Goal: Communication & Community: Answer question/provide support

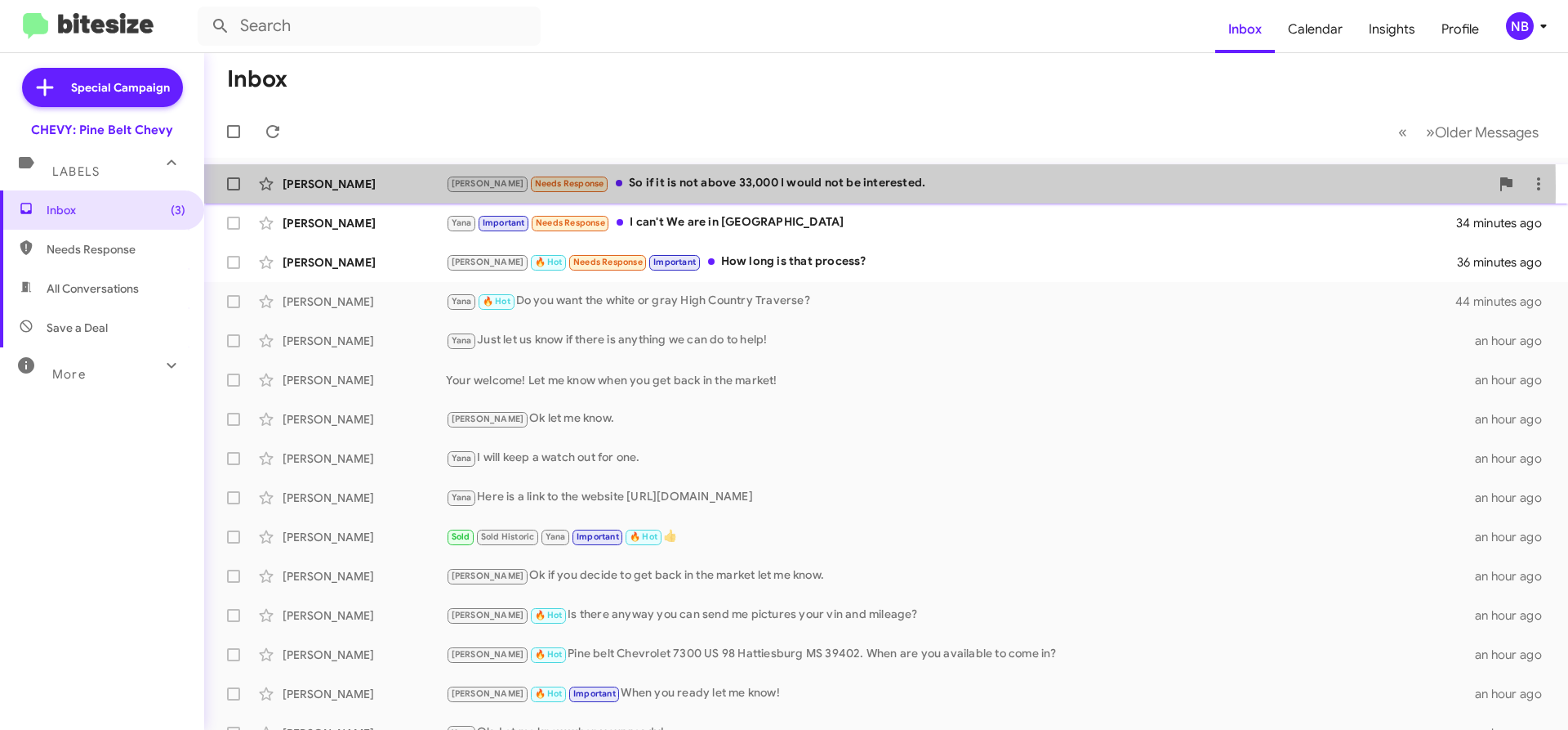
click at [337, 185] on div "[PERSON_NAME]" at bounding box center [364, 184] width 164 height 17
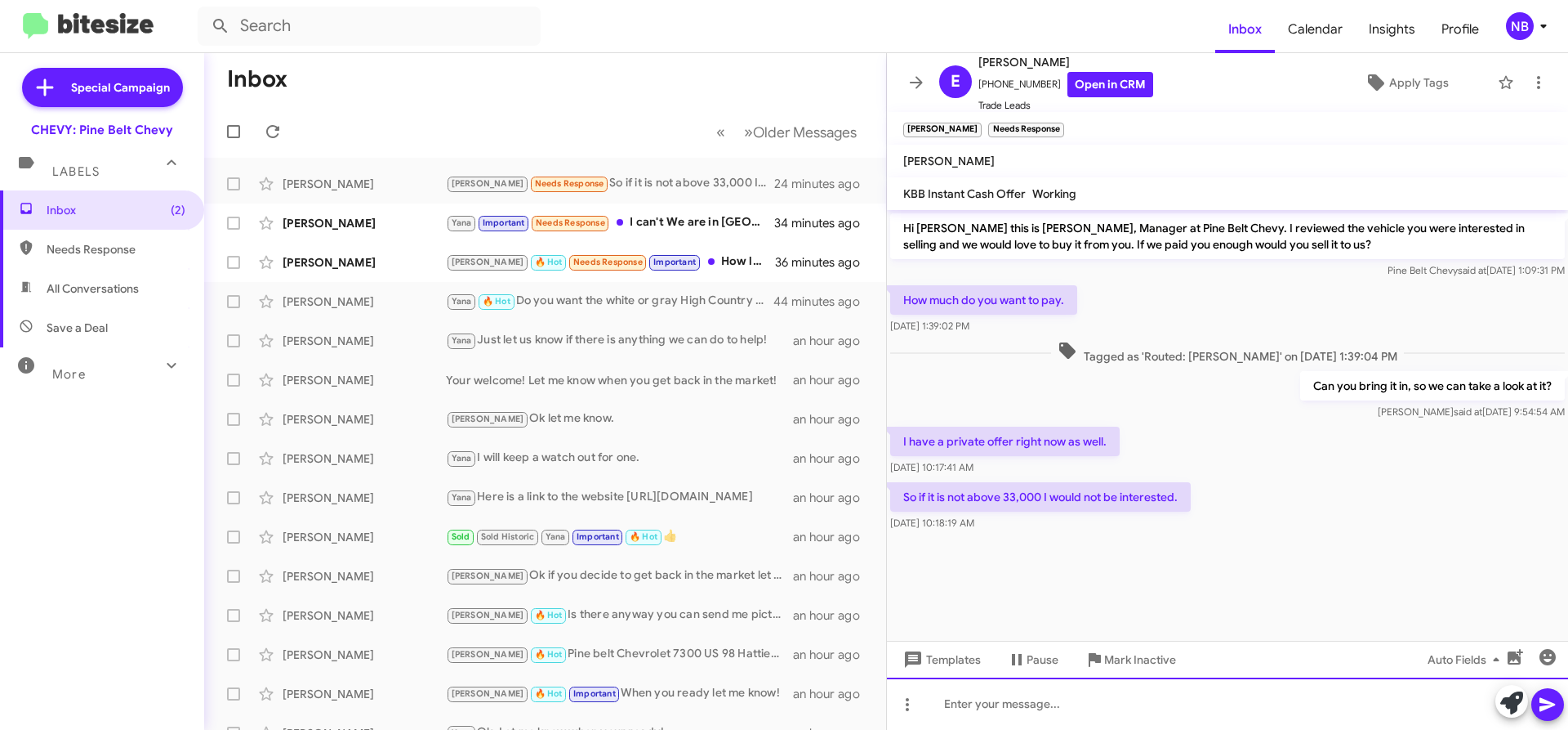
drag, startPoint x: 1068, startPoint y: 714, endPoint x: 1050, endPoint y: 725, distance: 21.1
click at [1049, 701] on div at bounding box center [1228, 703] width 681 height 52
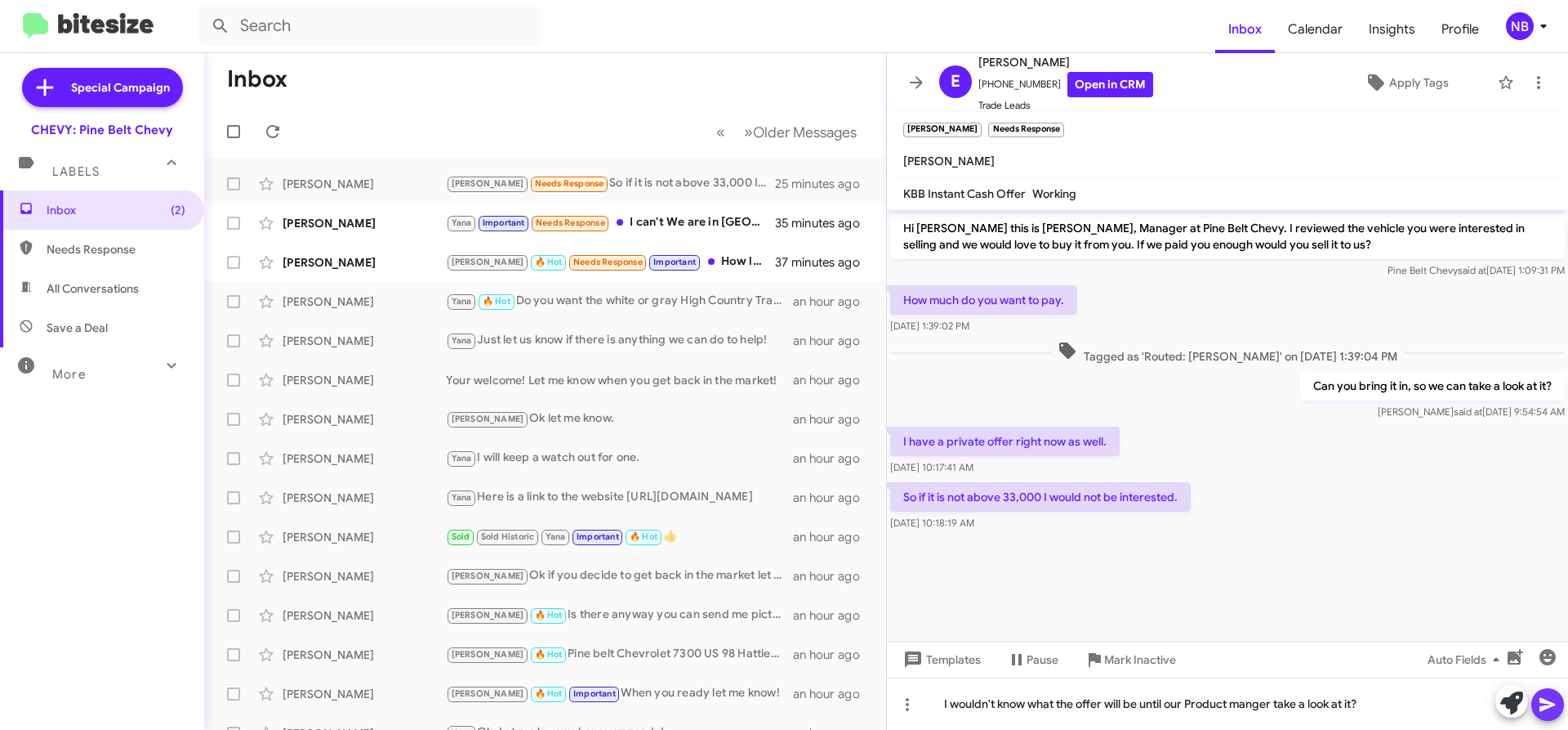
click at [1553, 697] on icon at bounding box center [1547, 703] width 19 height 19
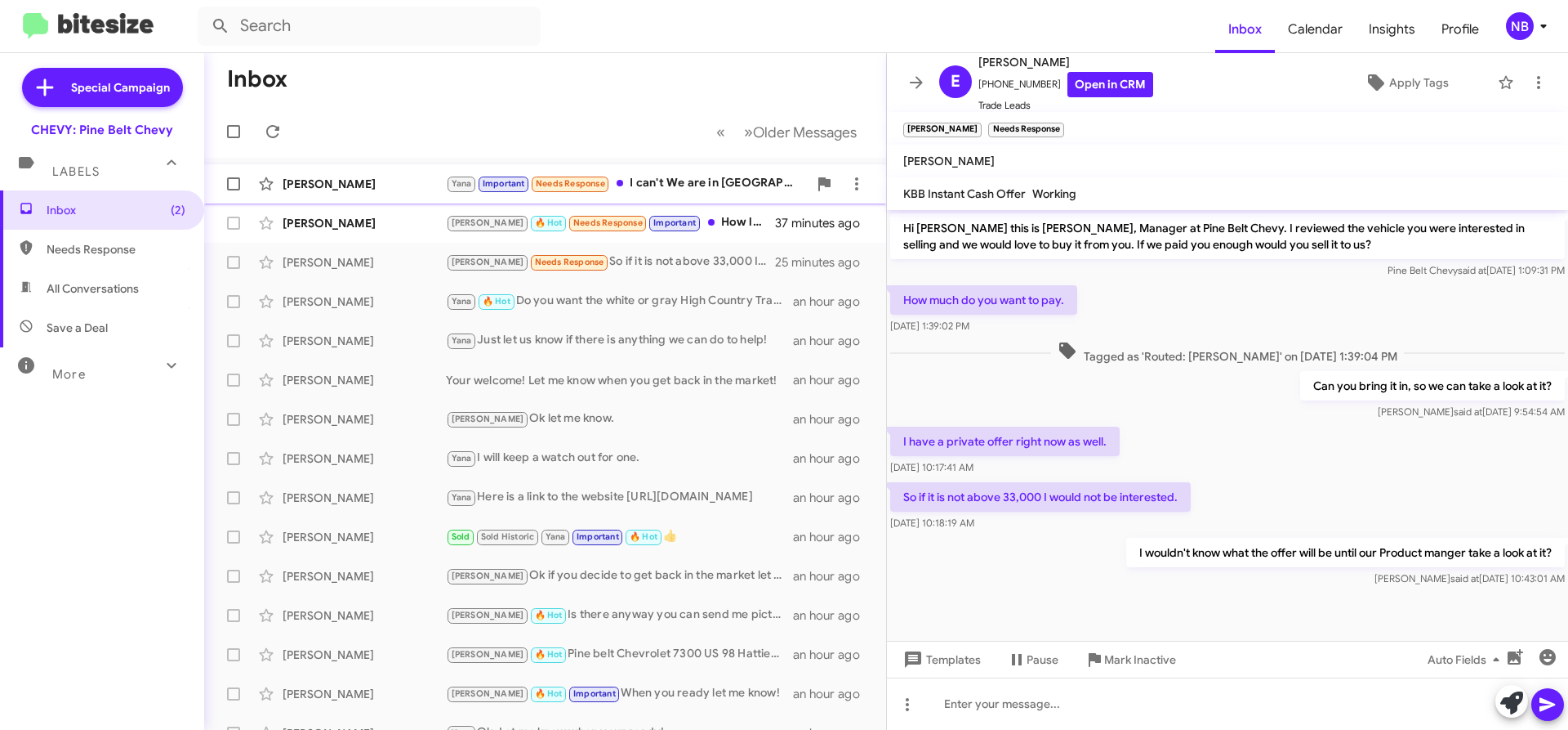
click at [320, 180] on div "[PERSON_NAME]" at bounding box center [364, 184] width 164 height 17
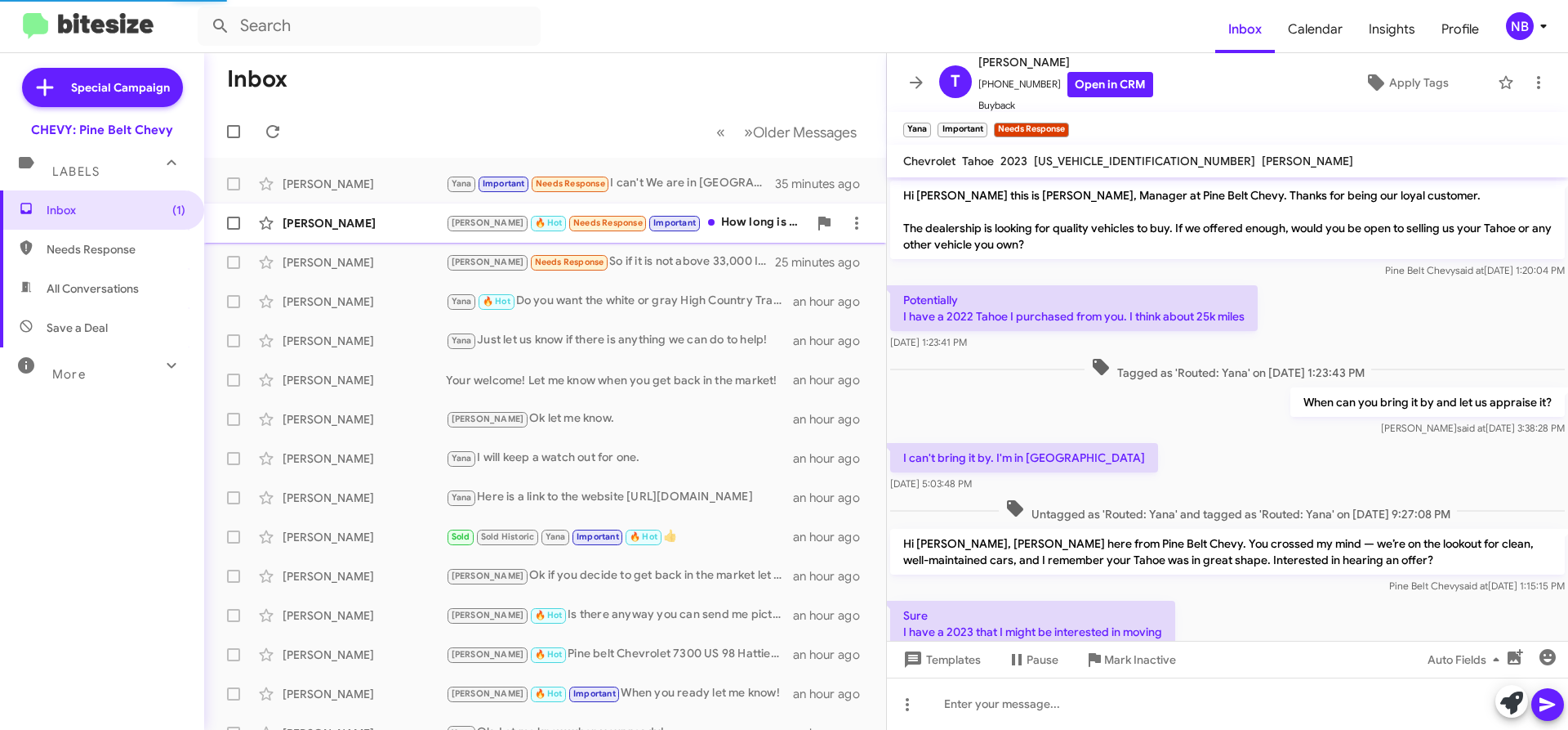
scroll to position [197, 0]
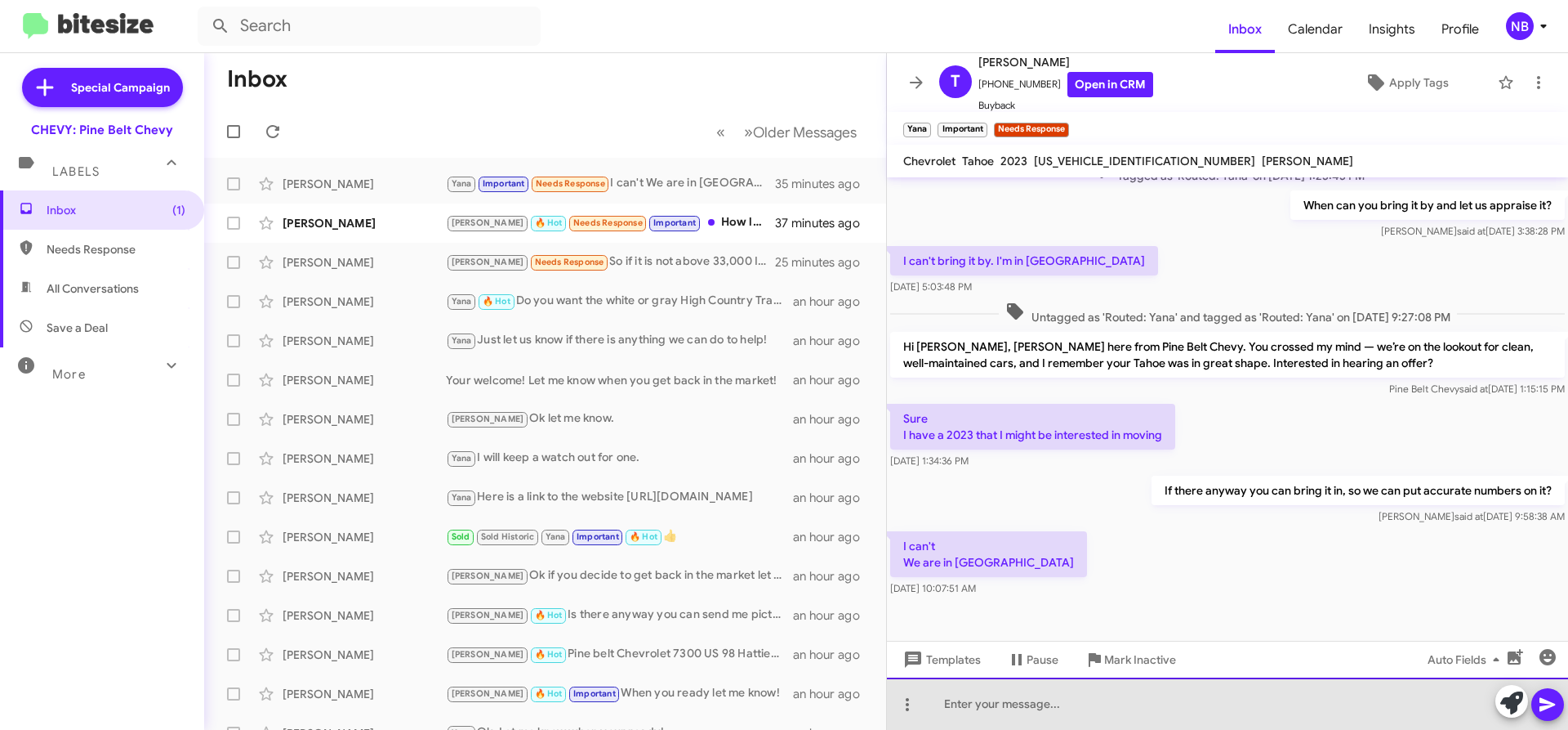
click at [1044, 701] on div at bounding box center [1228, 703] width 681 height 52
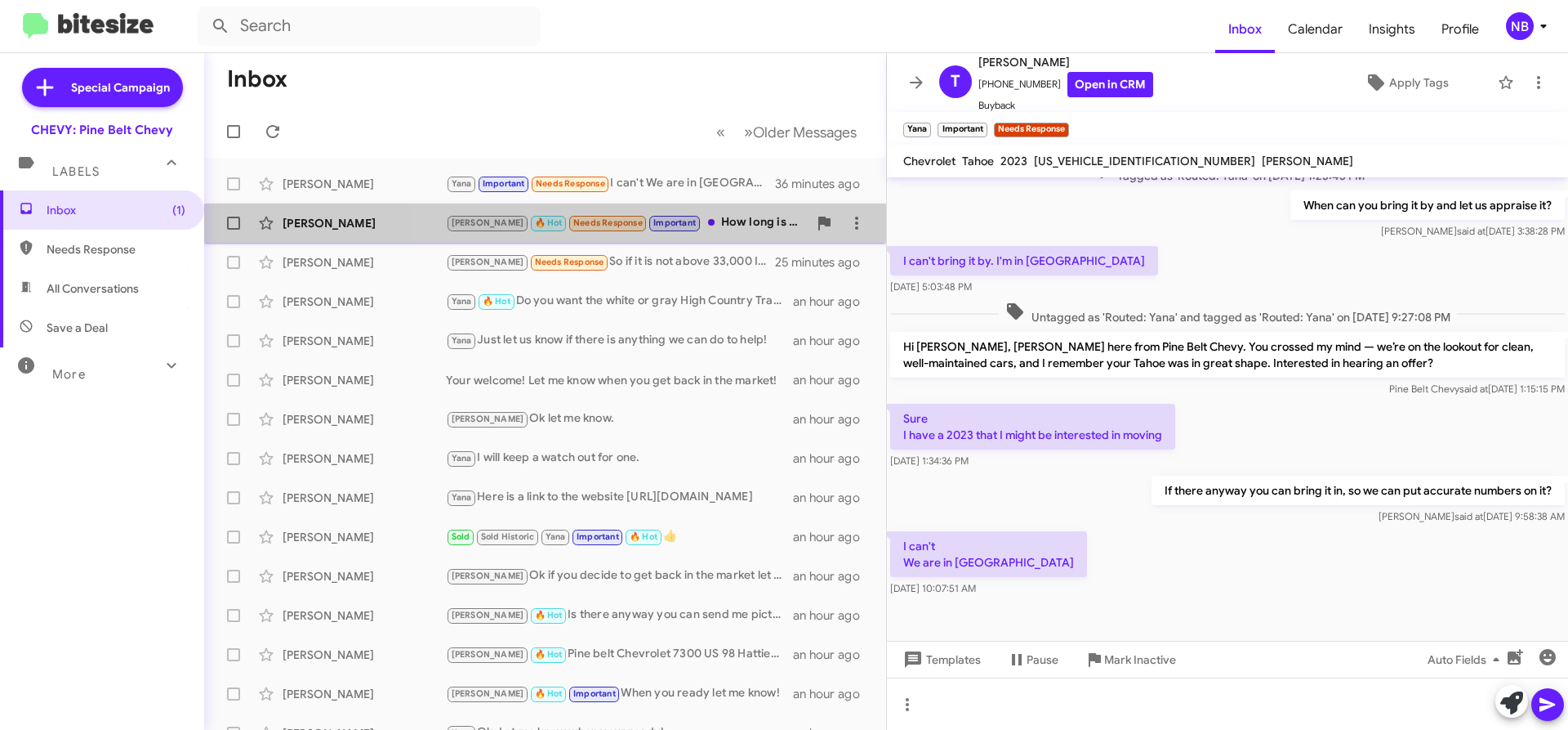
click at [721, 216] on div "Mirenda 🔥 Hot Needs Response Important How long is that process?" at bounding box center [627, 223] width 362 height 18
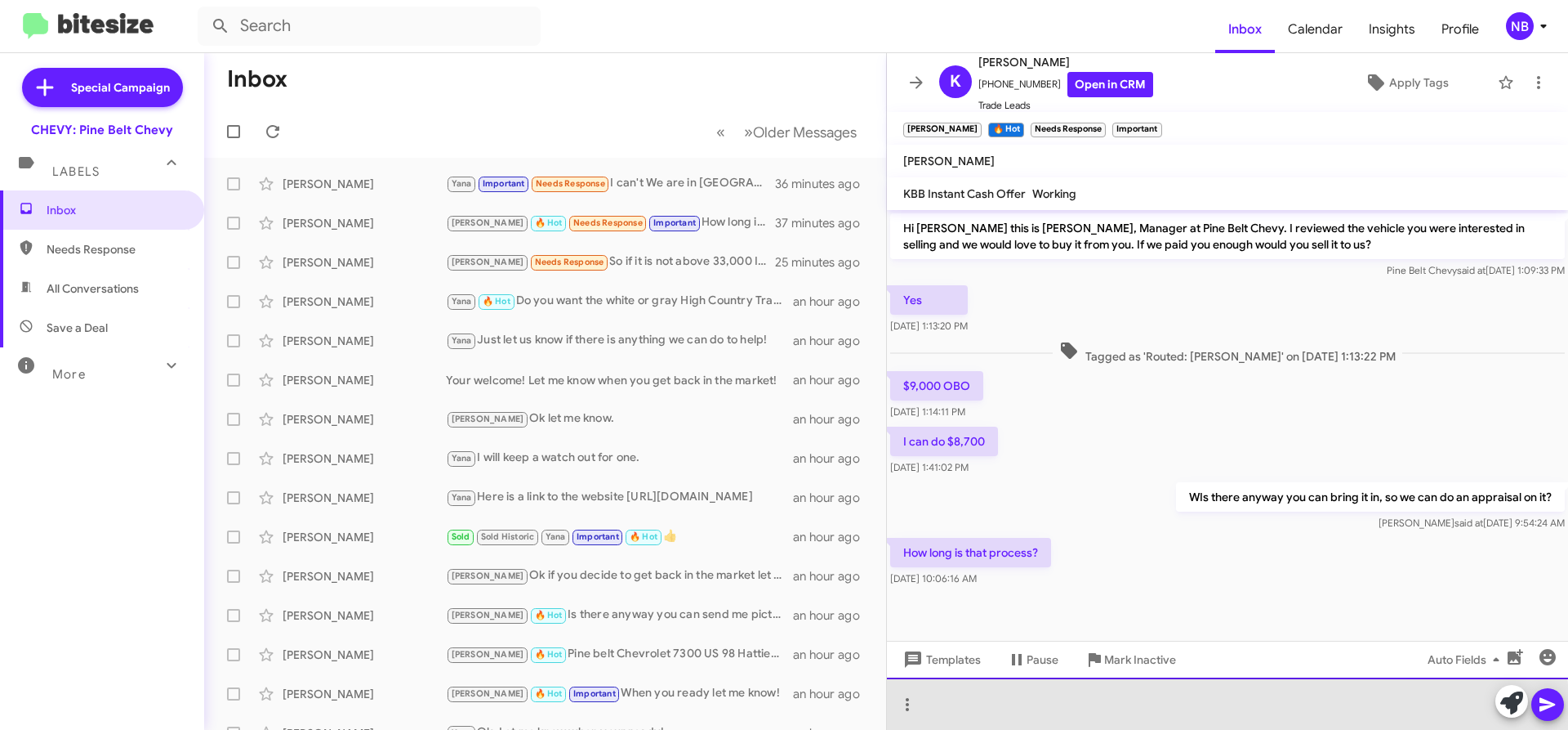
click at [1072, 701] on div at bounding box center [1228, 703] width 681 height 52
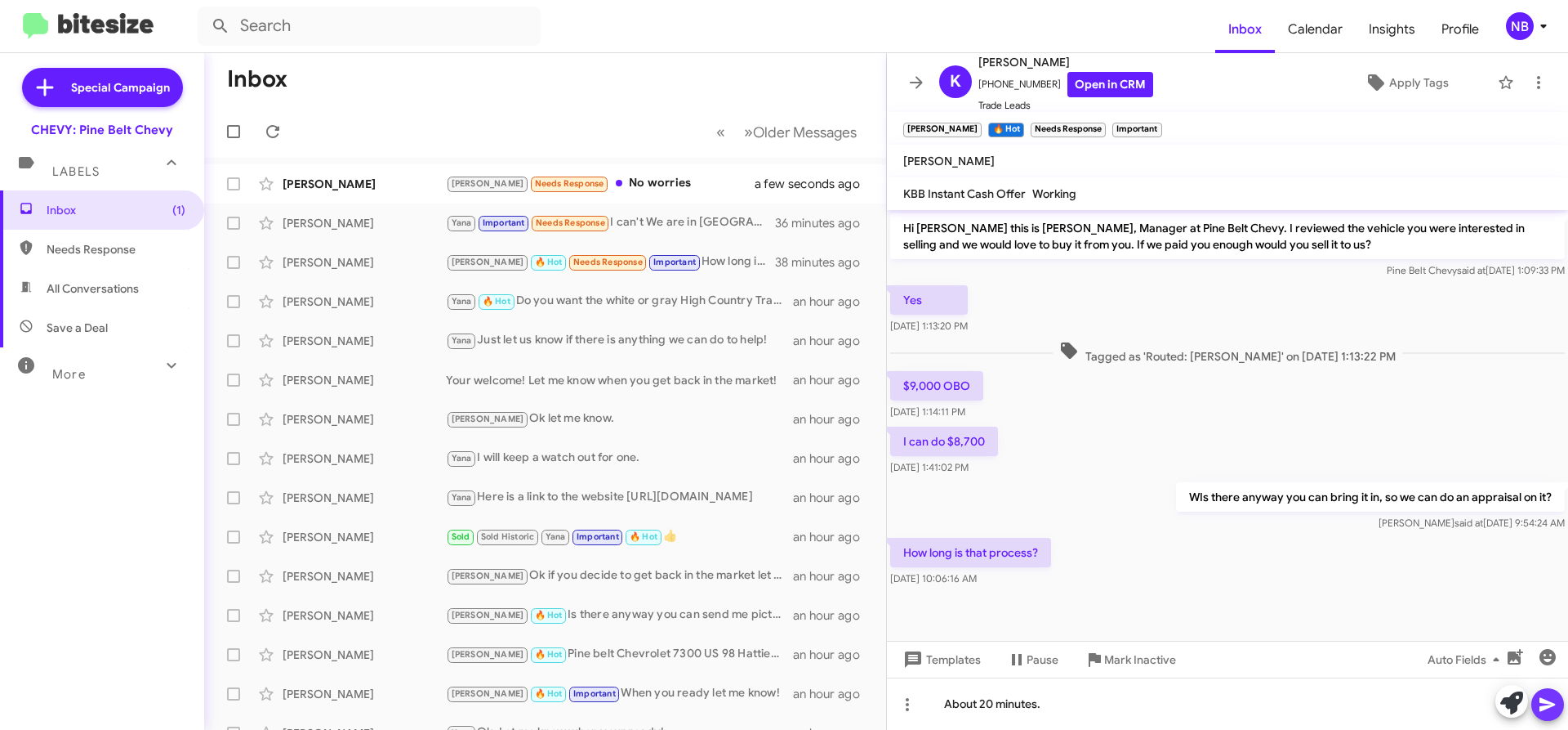
click at [1556, 701] on icon at bounding box center [1547, 703] width 19 height 19
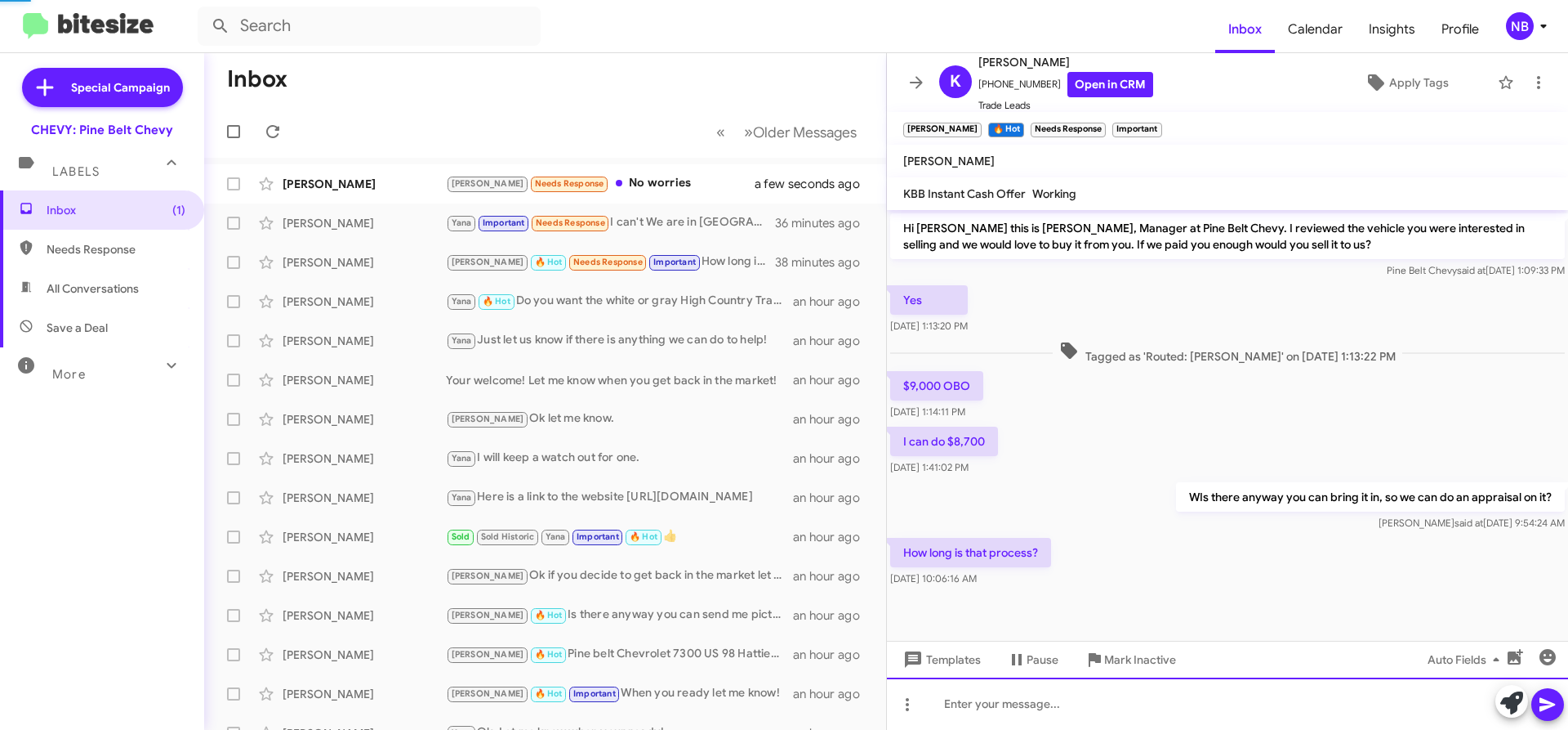
scroll to position [38, 0]
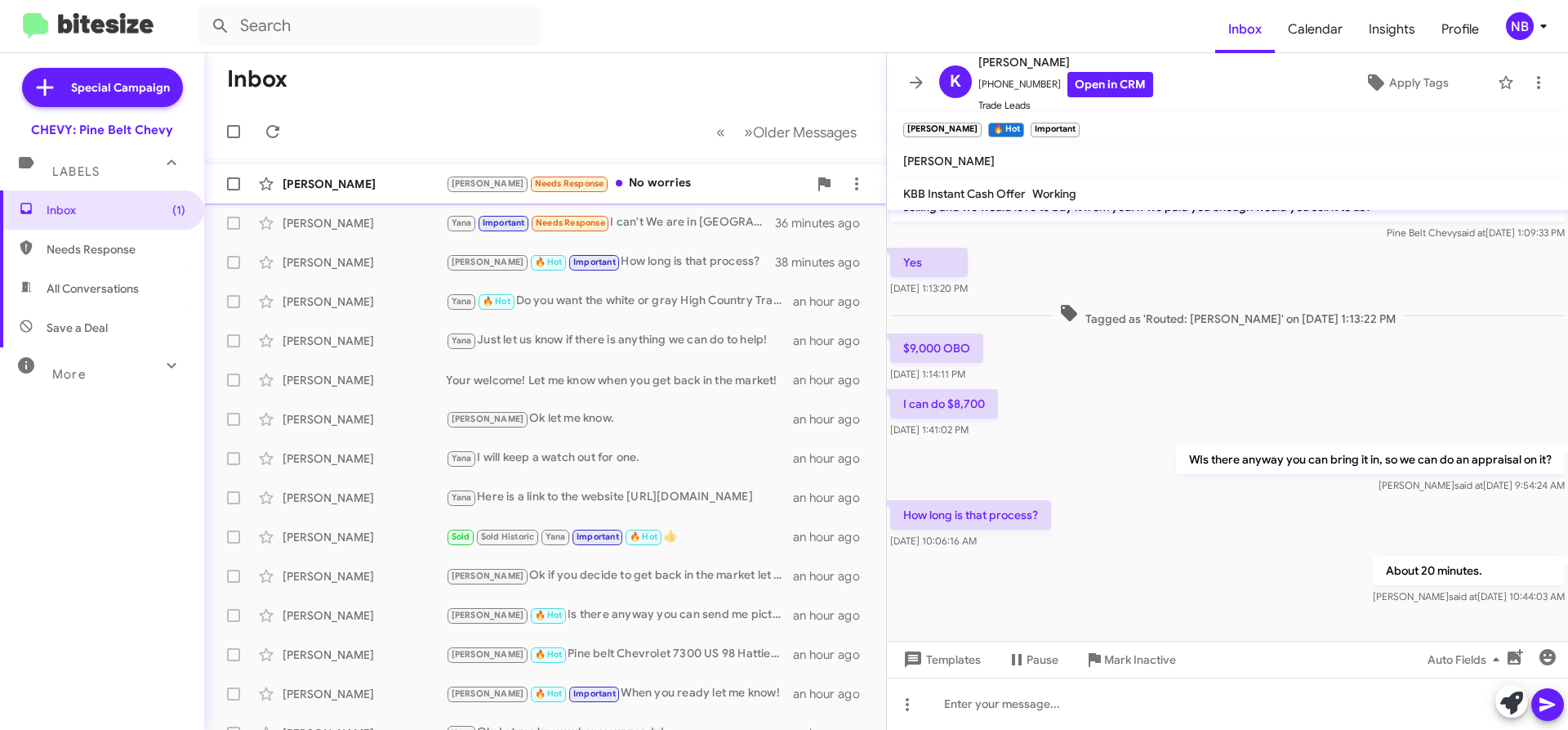
click at [315, 178] on div "[PERSON_NAME]" at bounding box center [364, 184] width 164 height 17
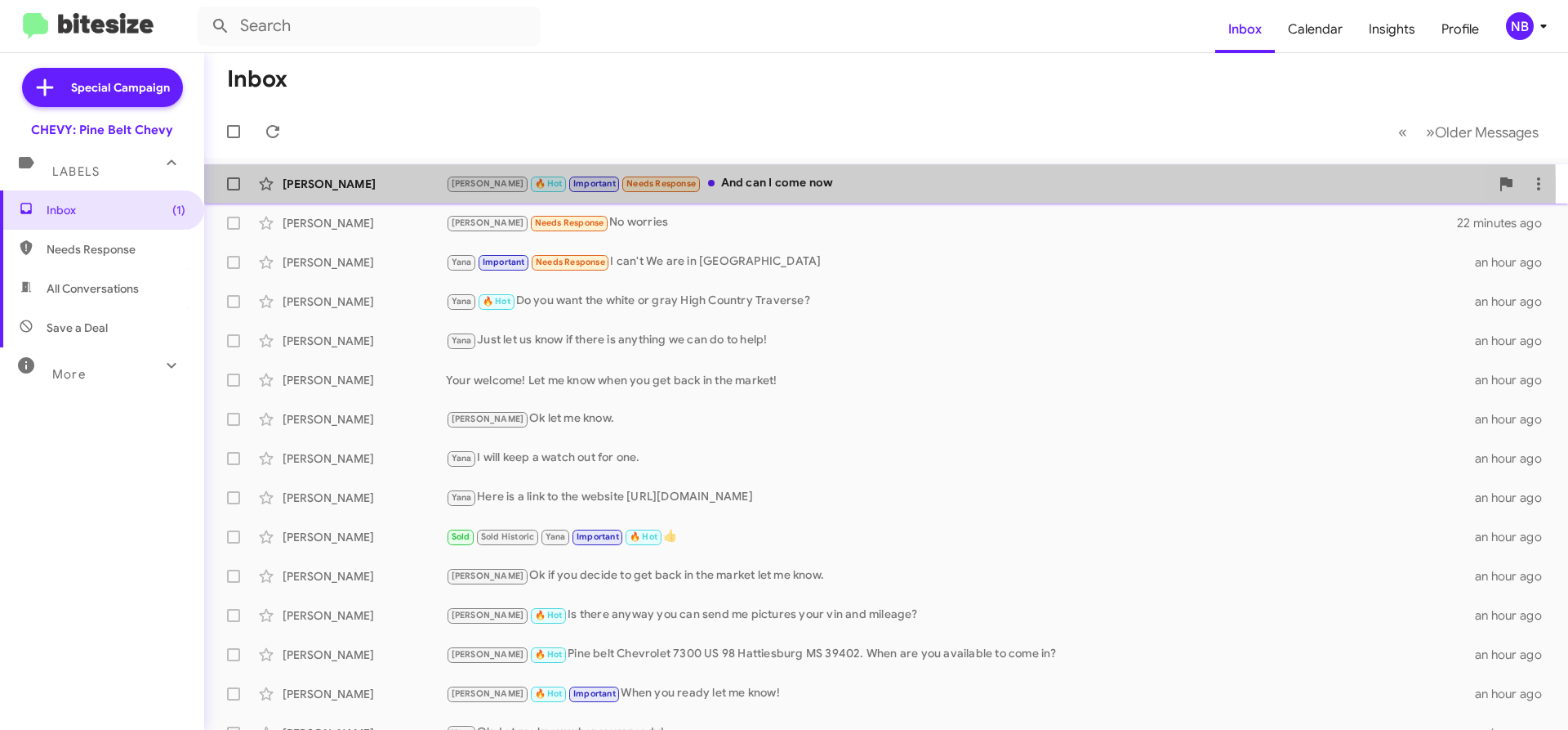
click at [380, 190] on div "[PERSON_NAME]" at bounding box center [364, 184] width 164 height 17
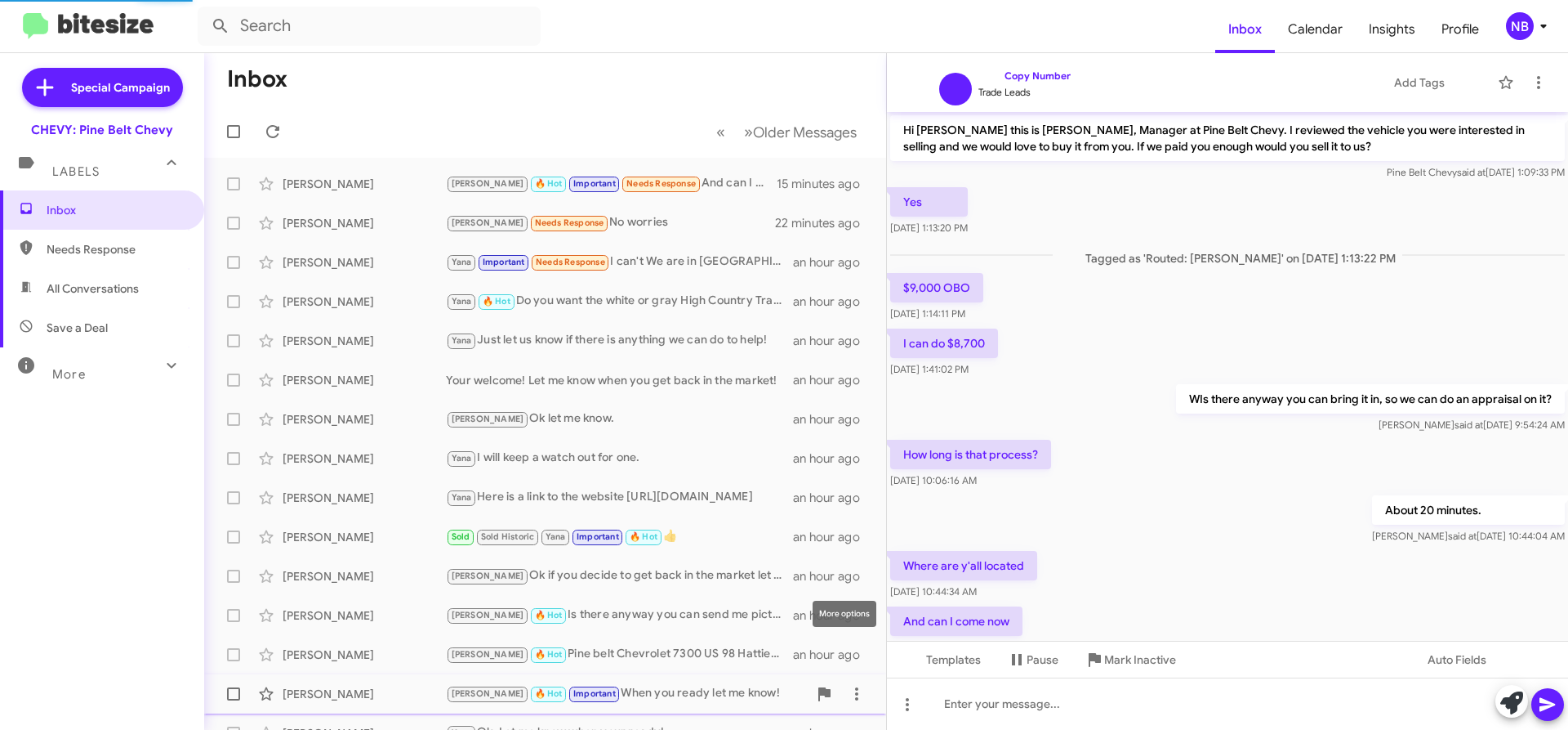
scroll to position [59, 0]
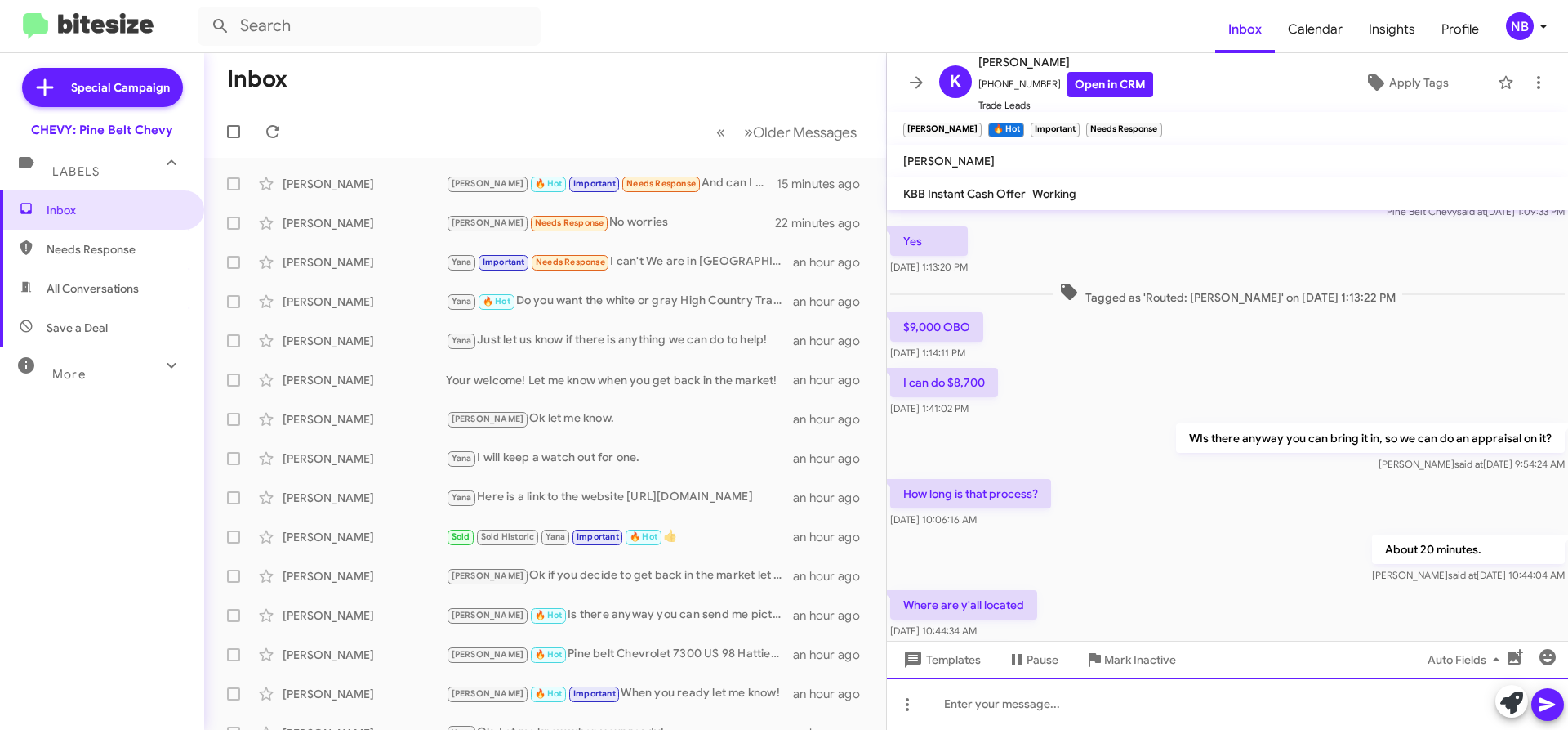
click at [1092, 705] on div at bounding box center [1228, 703] width 681 height 52
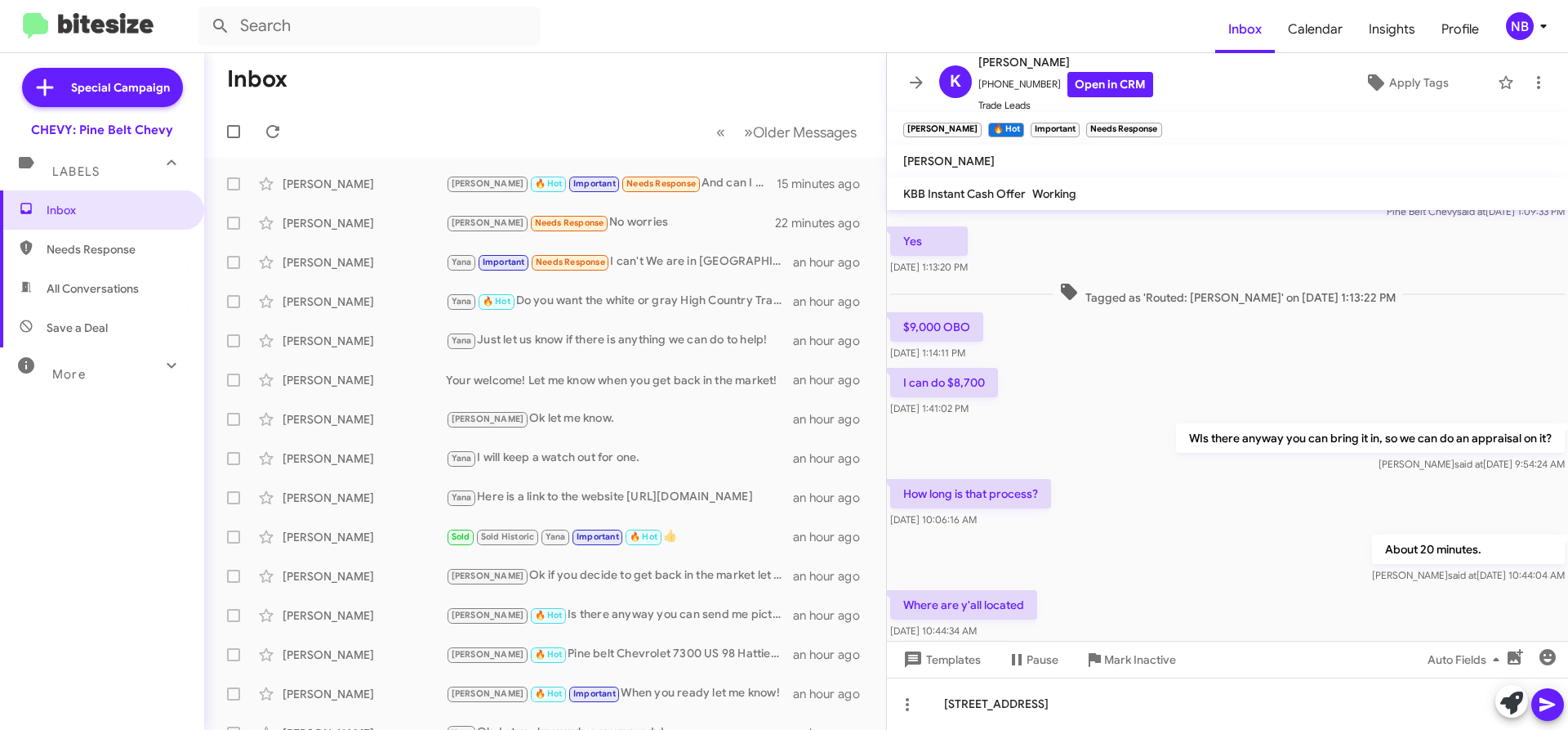
click at [1551, 700] on icon at bounding box center [1547, 703] width 19 height 19
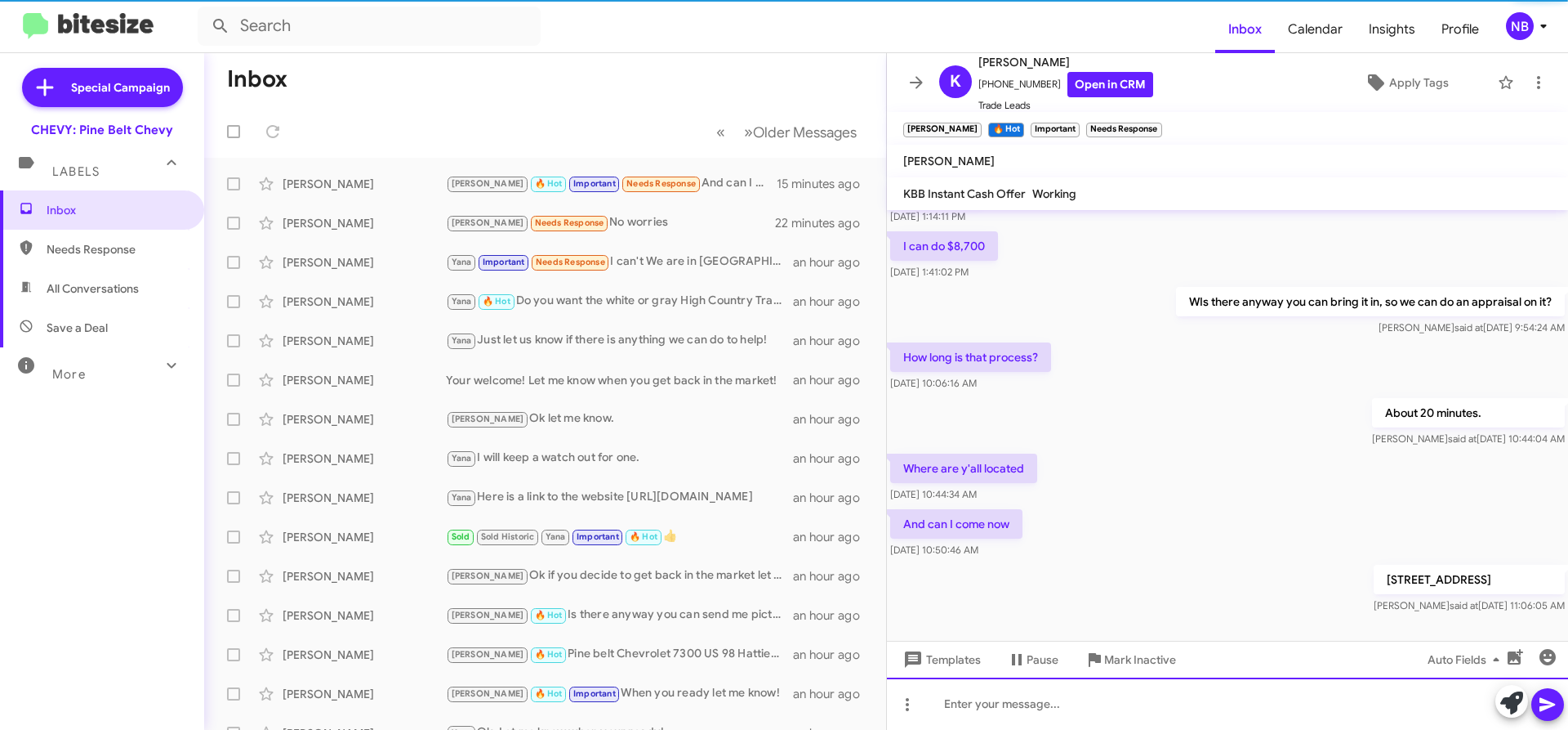
scroll to position [216, 0]
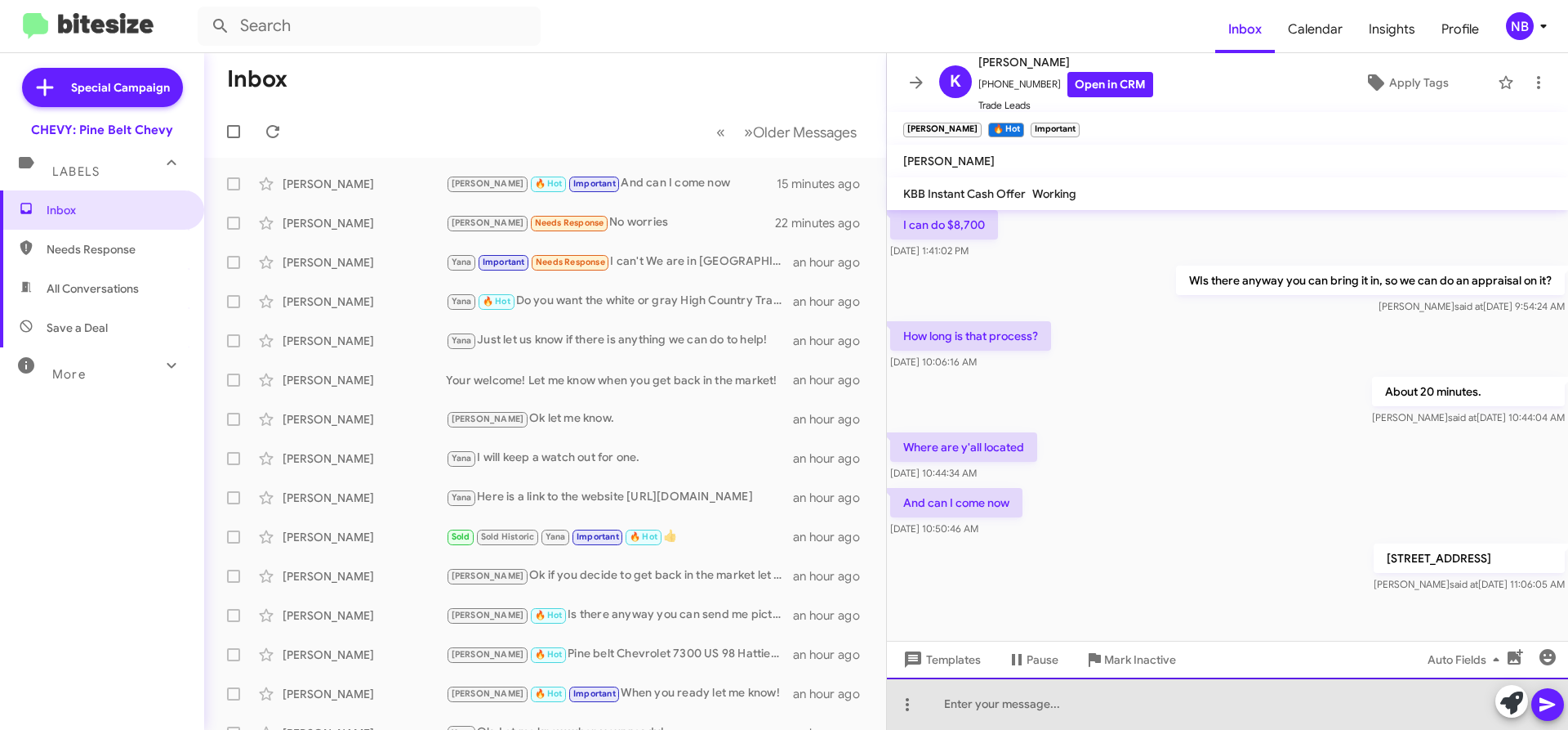
click at [1093, 717] on div at bounding box center [1228, 703] width 681 height 52
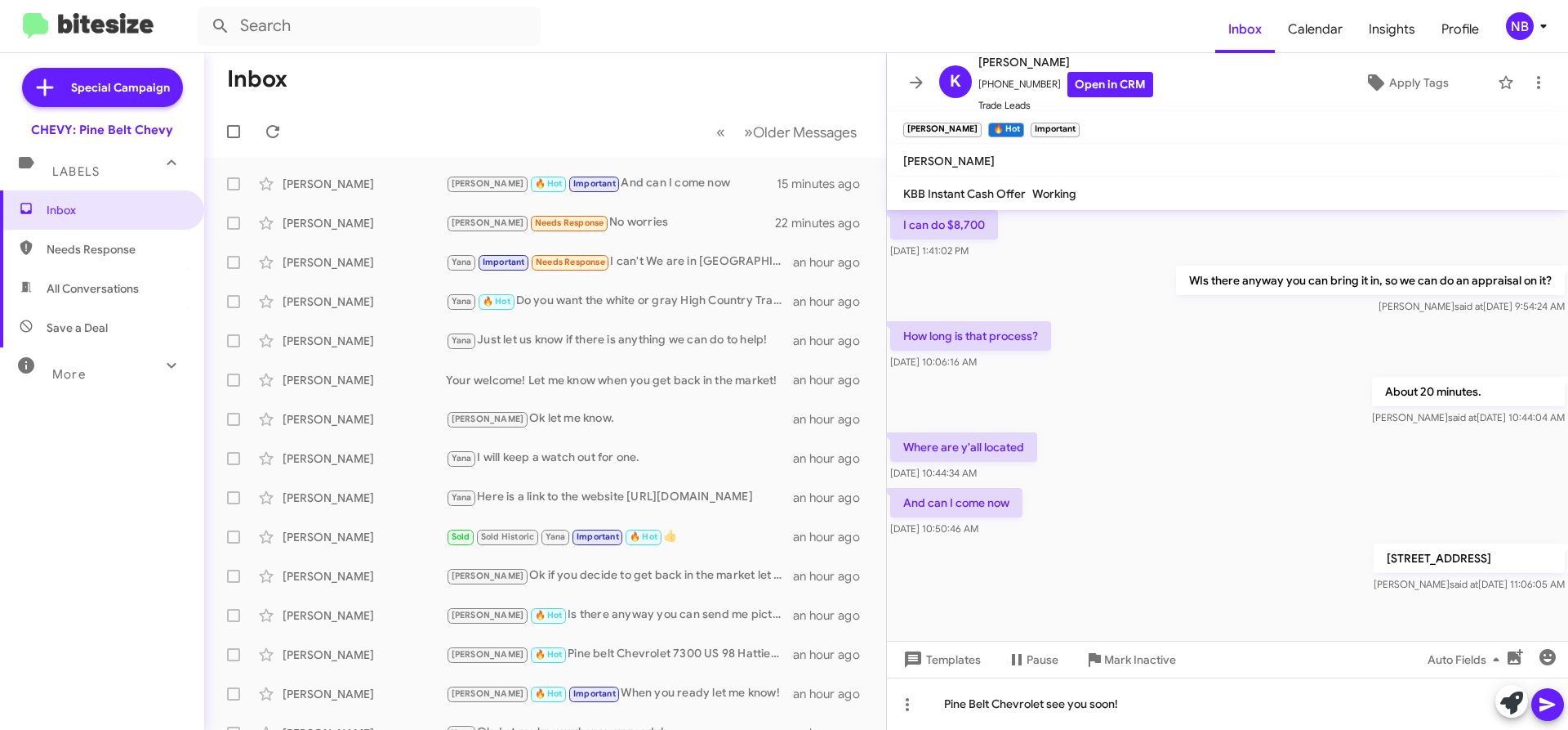
click at [1551, 707] on icon at bounding box center [1547, 703] width 19 height 19
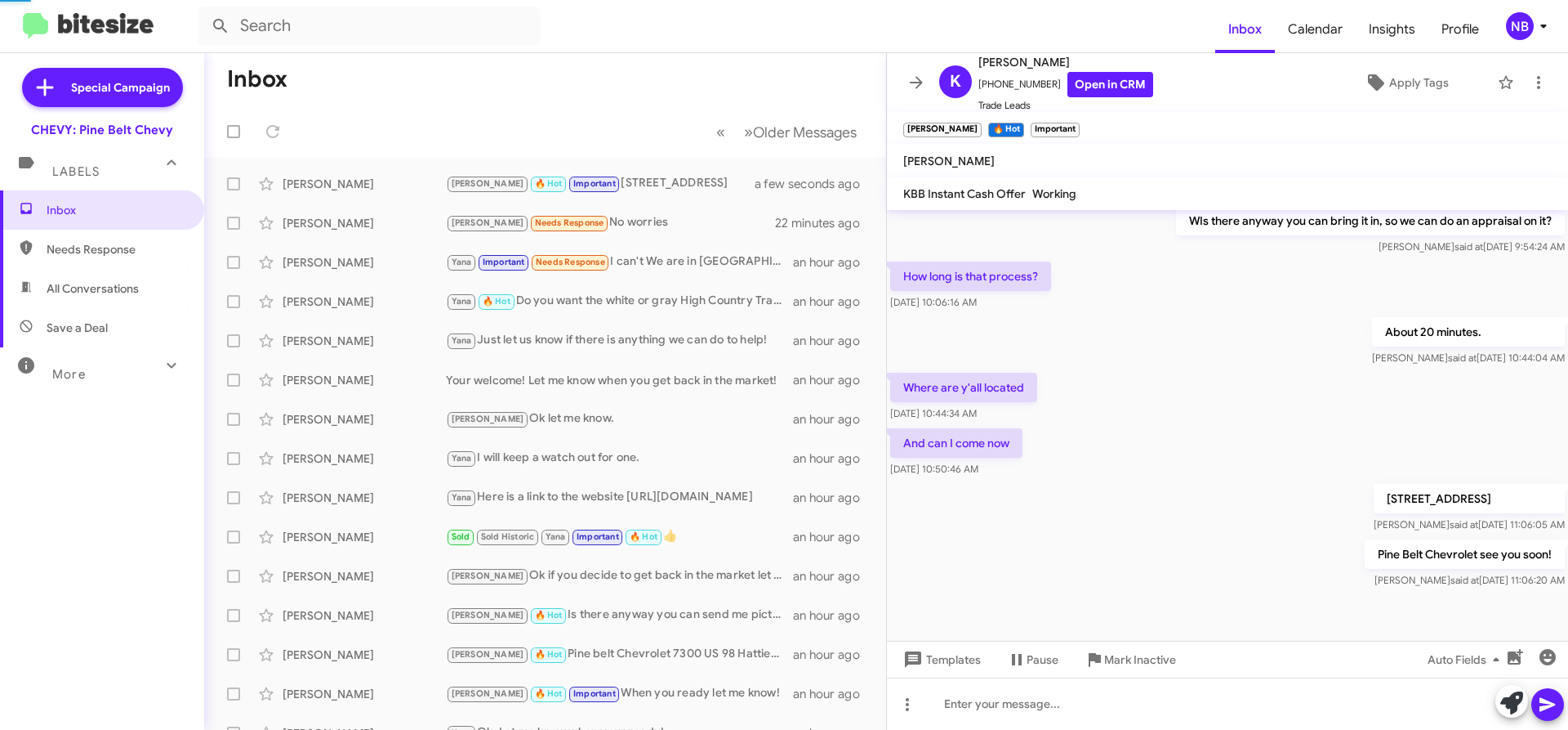
scroll to position [0, 0]
